Goal: Navigation & Orientation: Find specific page/section

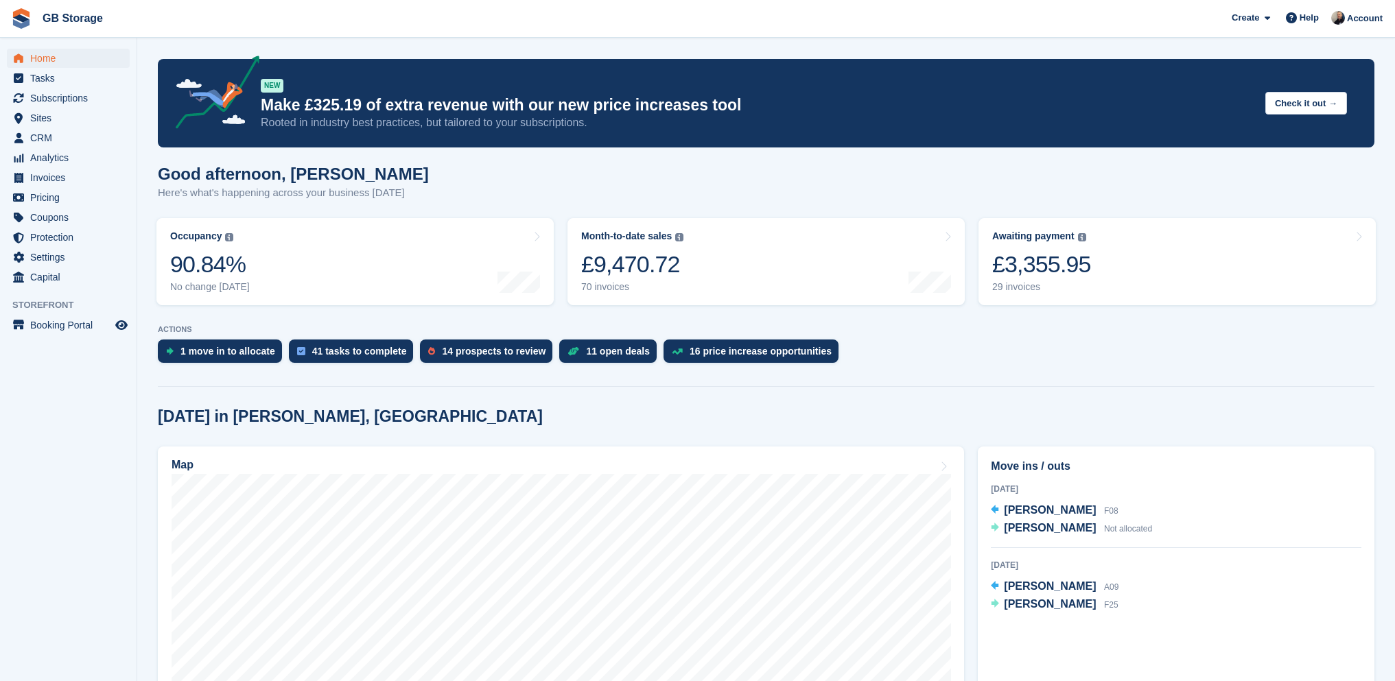
scroll to position [343, 0]
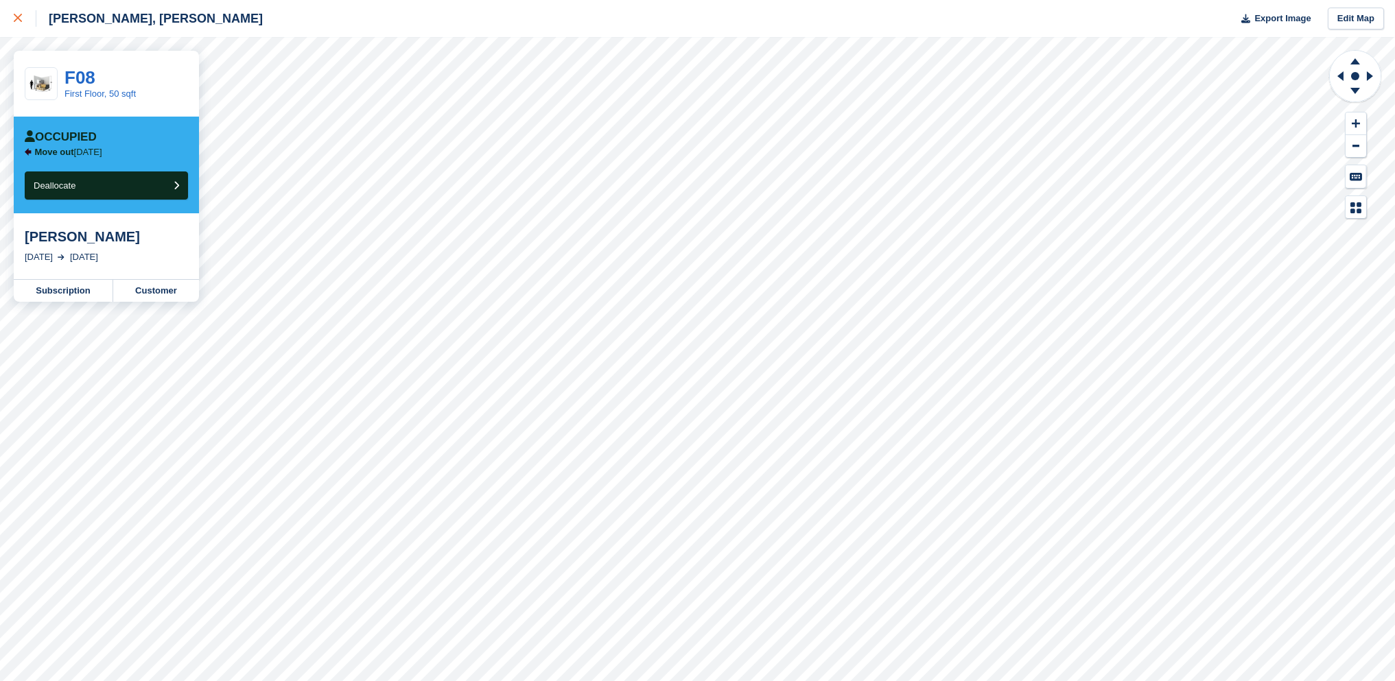
click at [12, 14] on link at bounding box center [18, 18] width 36 height 37
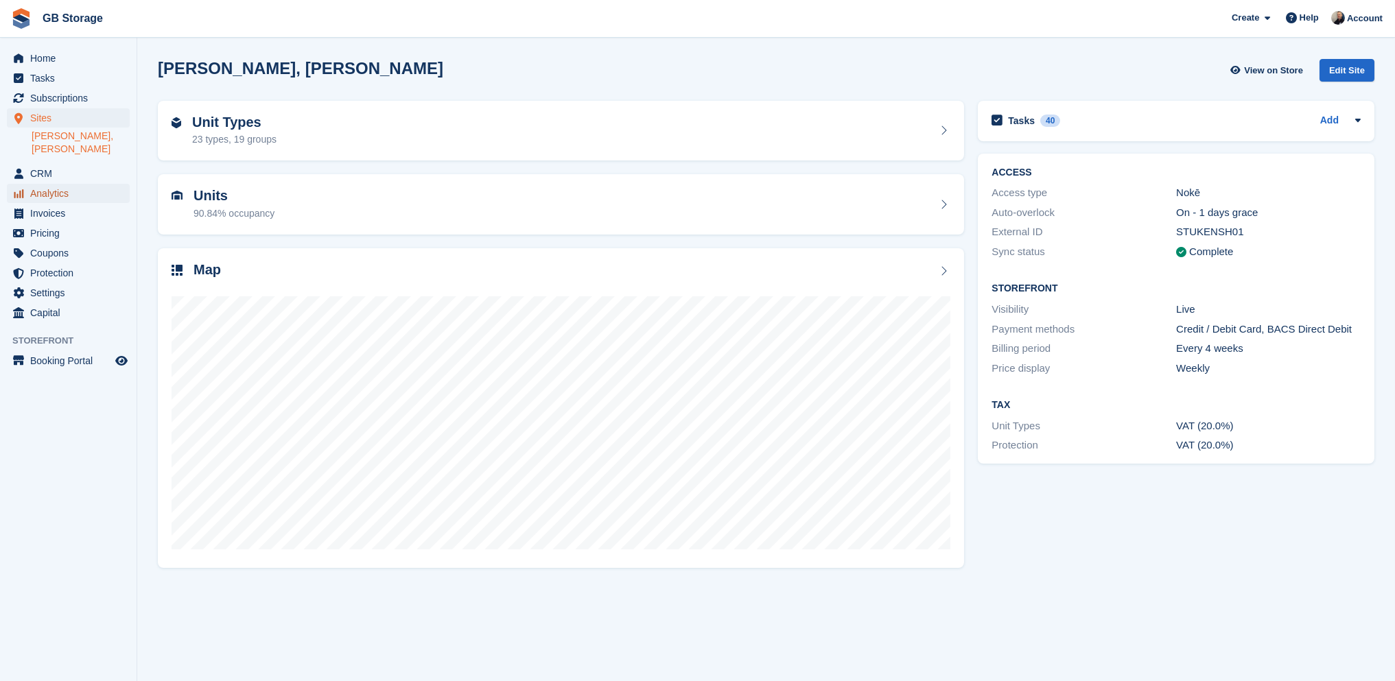
click at [49, 184] on span "Analytics" at bounding box center [71, 193] width 82 height 19
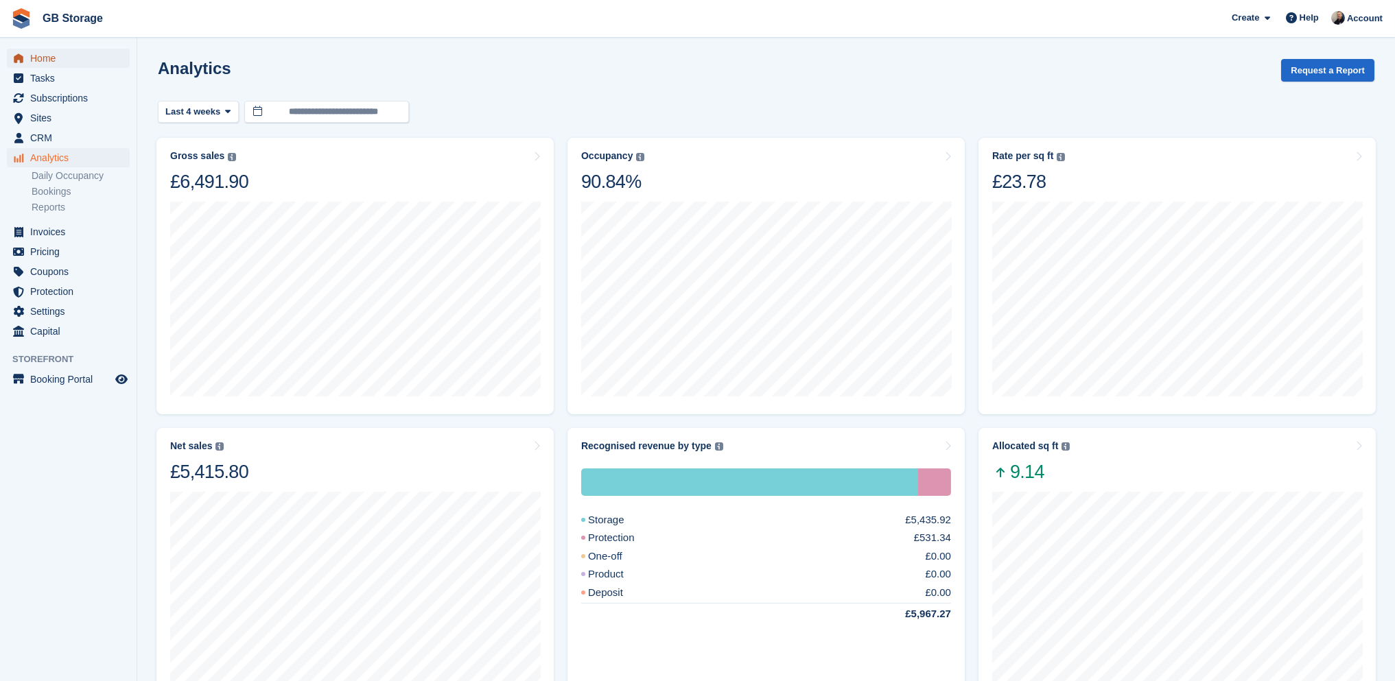
click at [57, 57] on span "Home" at bounding box center [71, 58] width 82 height 19
